Goal: Entertainment & Leisure: Consume media (video, audio)

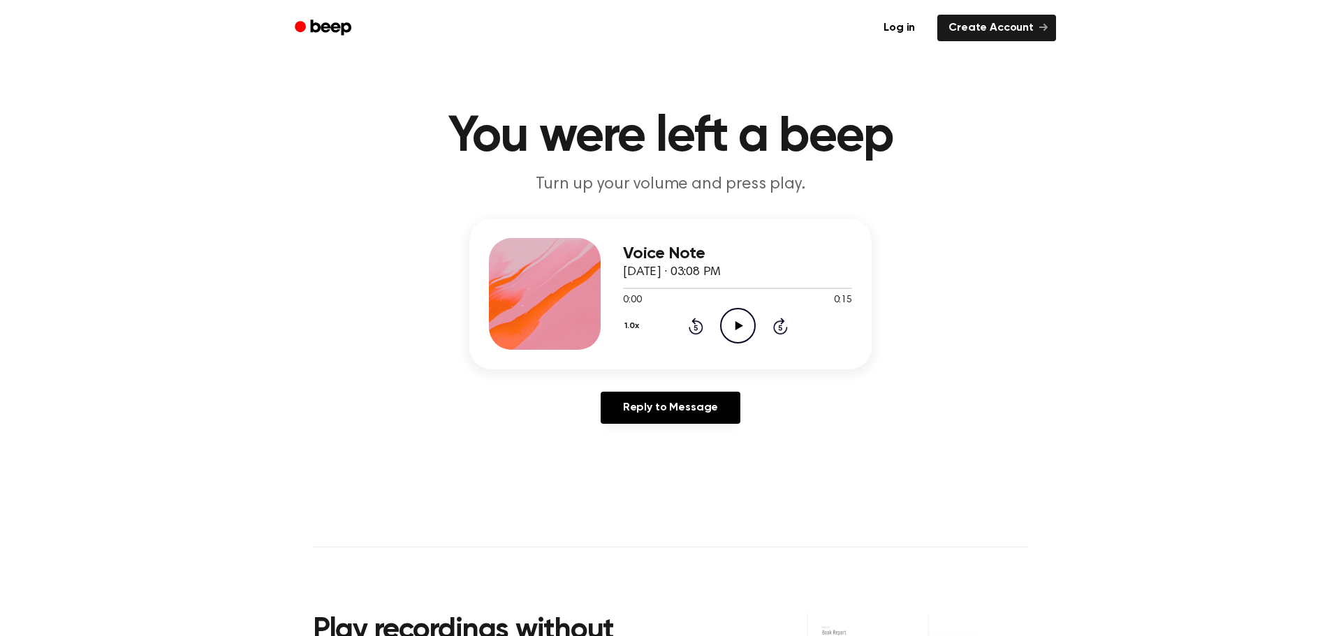
click at [737, 347] on div "Voice Note [DATE] · 03:08 PM 0:00 0:15 Your browser does not support the [objec…" at bounding box center [737, 294] width 229 height 112
click at [735, 329] on icon at bounding box center [739, 325] width 8 height 9
drag, startPoint x: 669, startPoint y: 285, endPoint x: 600, endPoint y: 285, distance: 68.5
click at [600, 285] on div "Voice Note [DATE] · 03:08 PM 0:03 0:15 Your browser does not support the [objec…" at bounding box center [670, 294] width 402 height 151
click at [670, 294] on span at bounding box center [668, 288] width 11 height 11
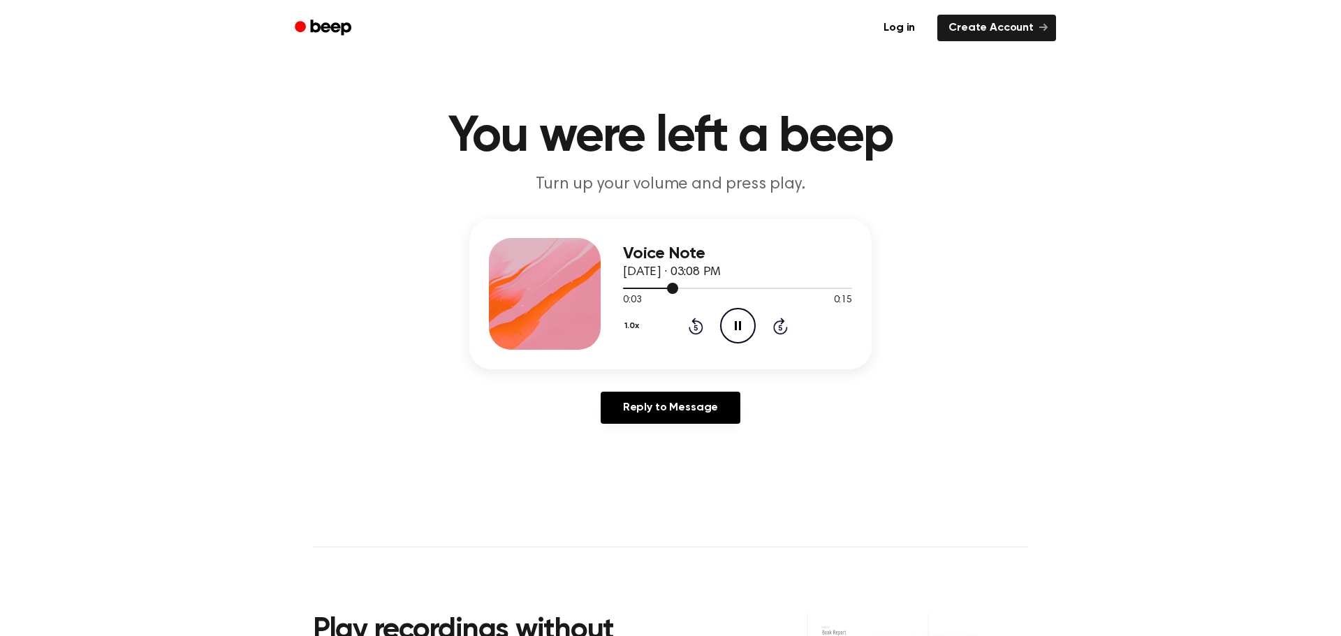
click at [653, 289] on div at bounding box center [650, 288] width 55 height 1
click at [623, 289] on div at bounding box center [737, 287] width 229 height 11
click at [735, 332] on icon "Play Audio" at bounding box center [738, 326] width 36 height 36
click at [735, 332] on icon "Pause Audio" at bounding box center [738, 326] width 36 height 36
